Goal: Entertainment & Leisure: Consume media (video, audio)

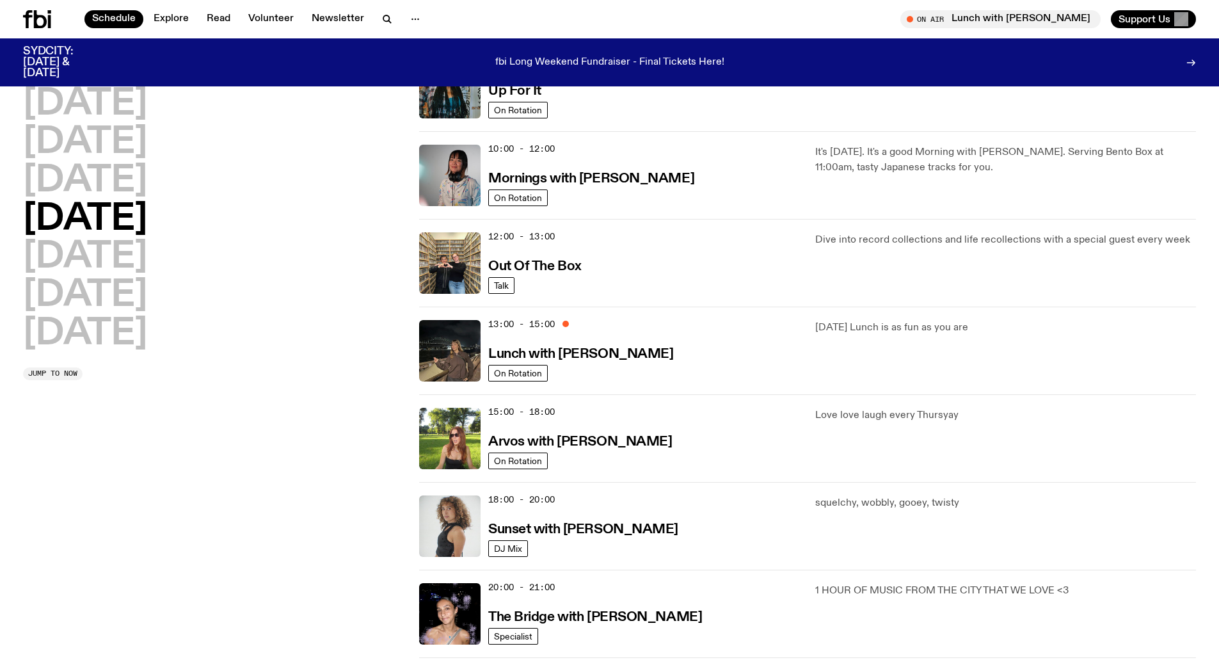
scroll to position [189, 0]
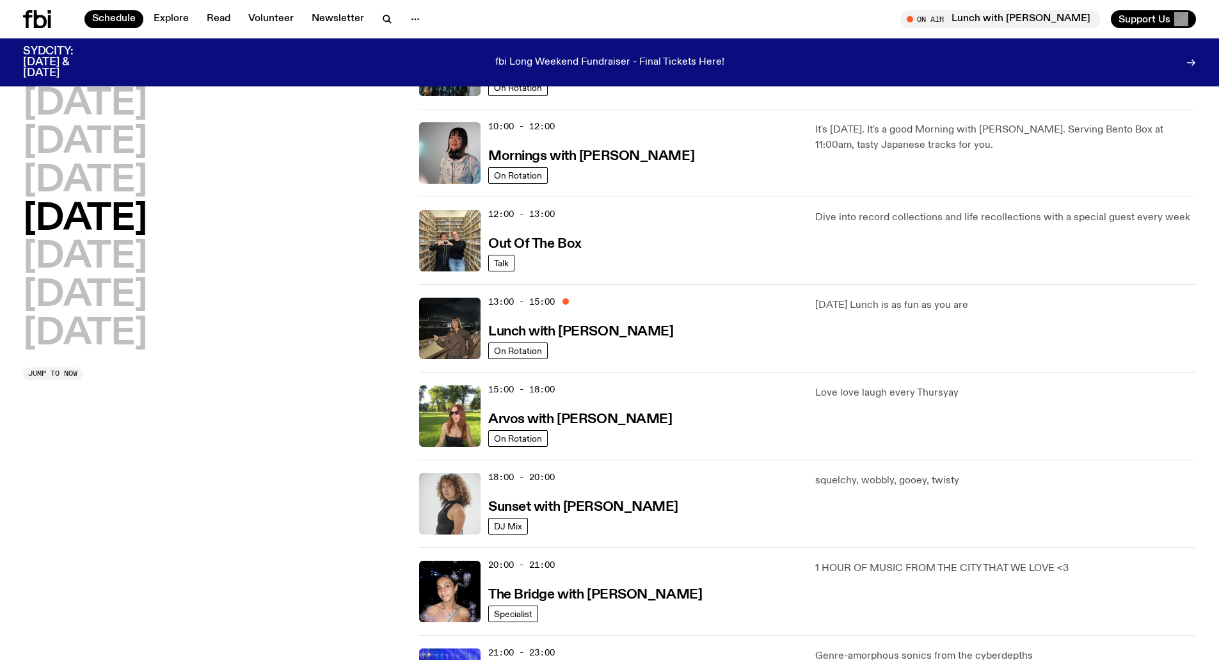
click at [513, 227] on div "12:00 - 13:00 Out Of The Box" at bounding box center [644, 240] width 312 height 61
click at [506, 250] on h3 "Out Of The Box" at bounding box center [534, 243] width 93 height 13
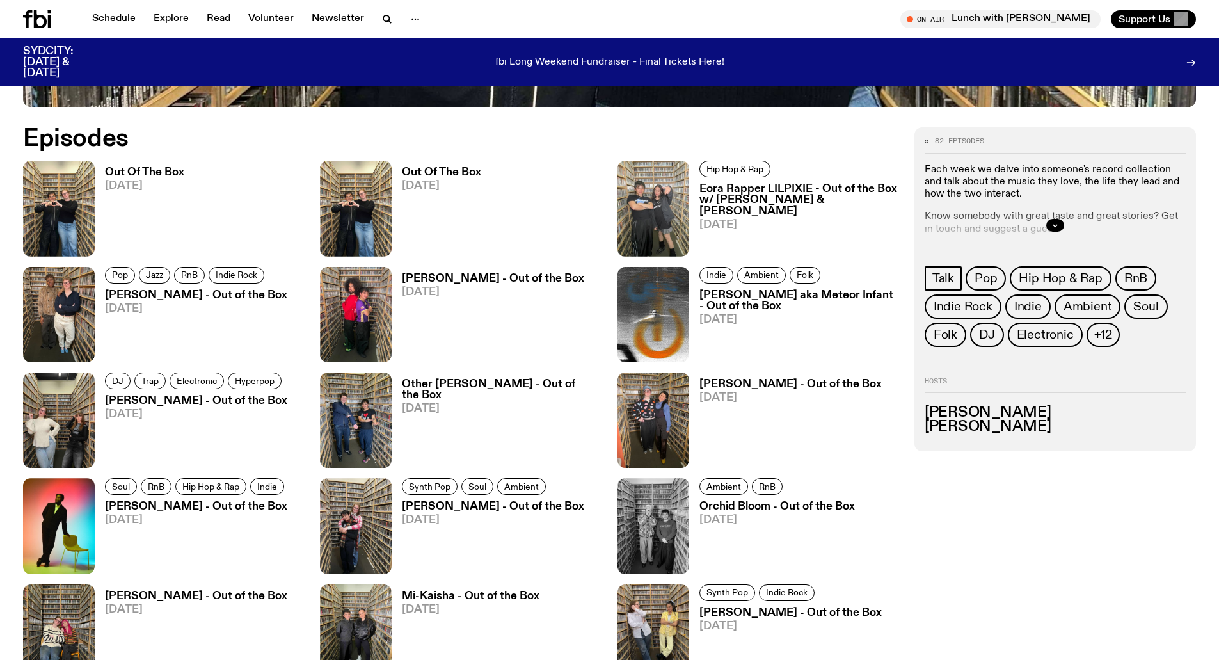
scroll to position [743, 0]
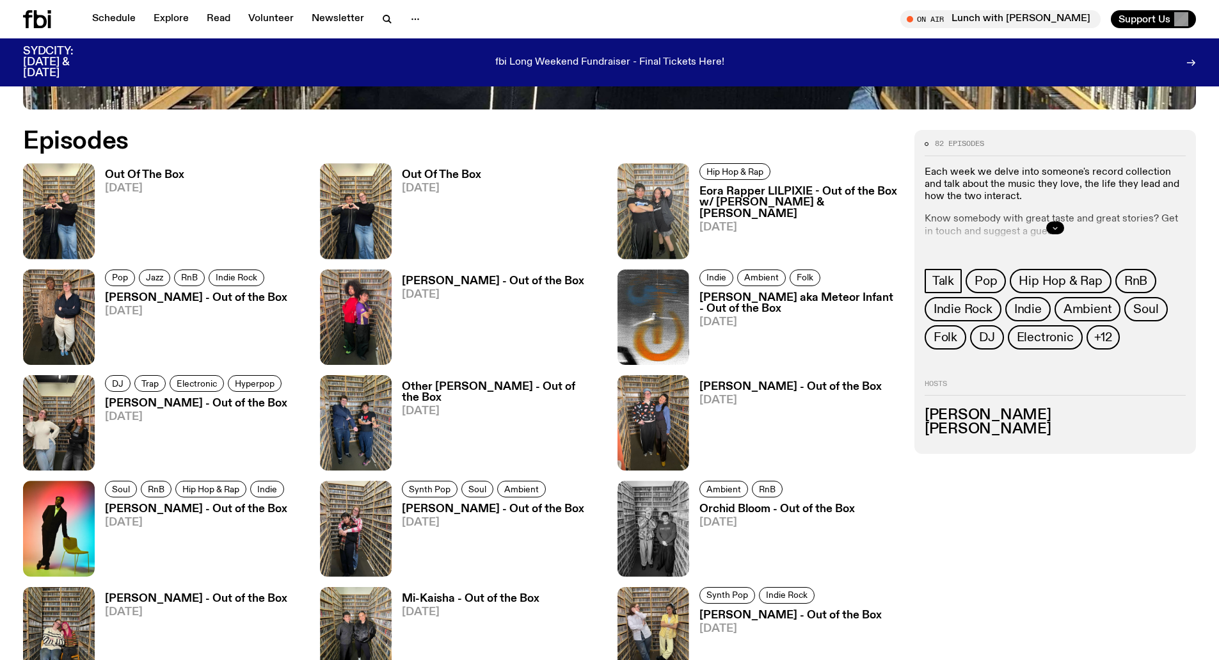
click at [1053, 225] on icon "button" at bounding box center [1055, 228] width 8 height 8
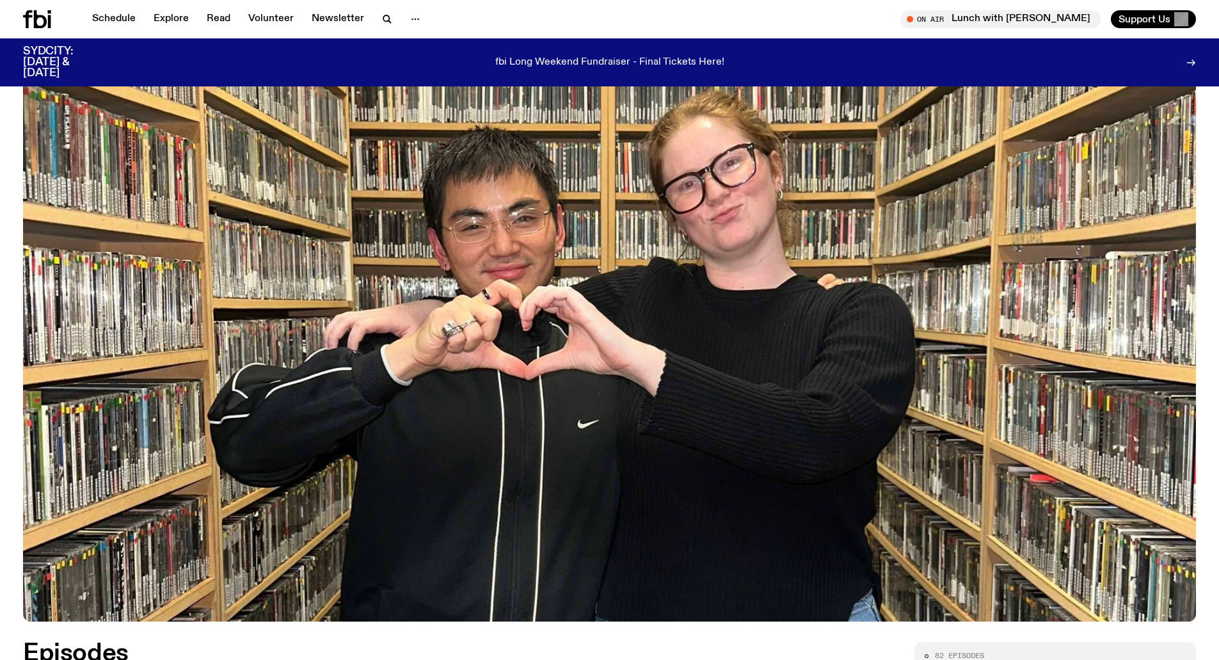
scroll to position [487, 0]
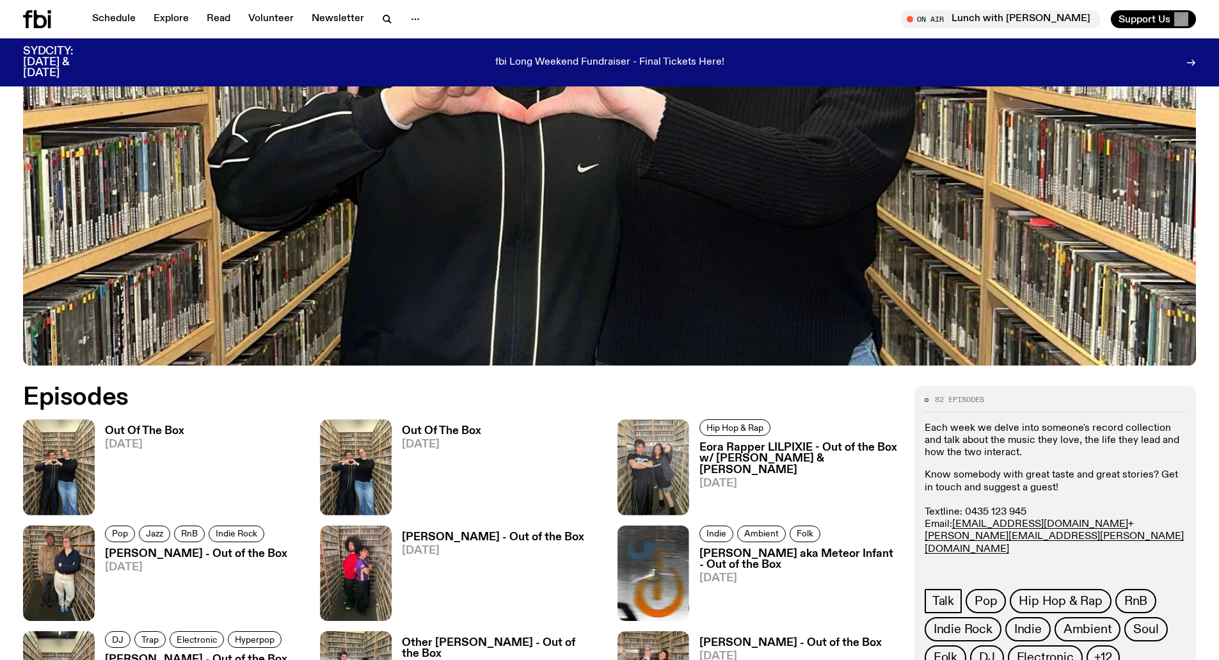
click at [131, 432] on h3 "Out Of The Box" at bounding box center [144, 430] width 79 height 11
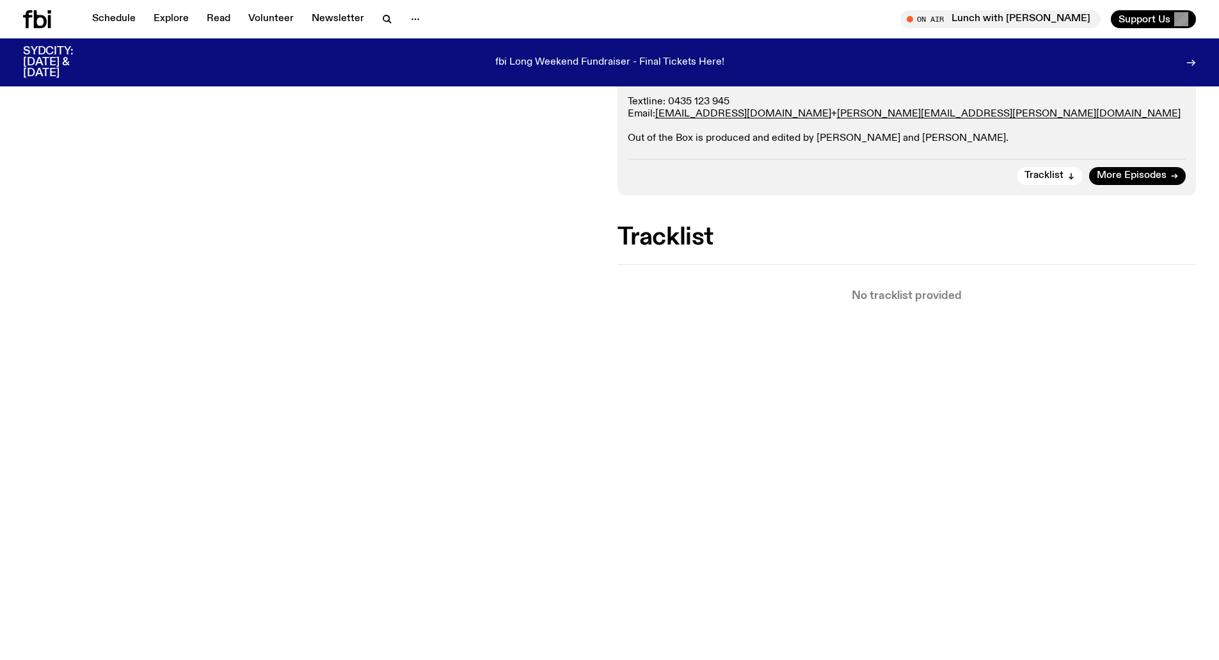
scroll to position [313, 0]
